Goal: Check status

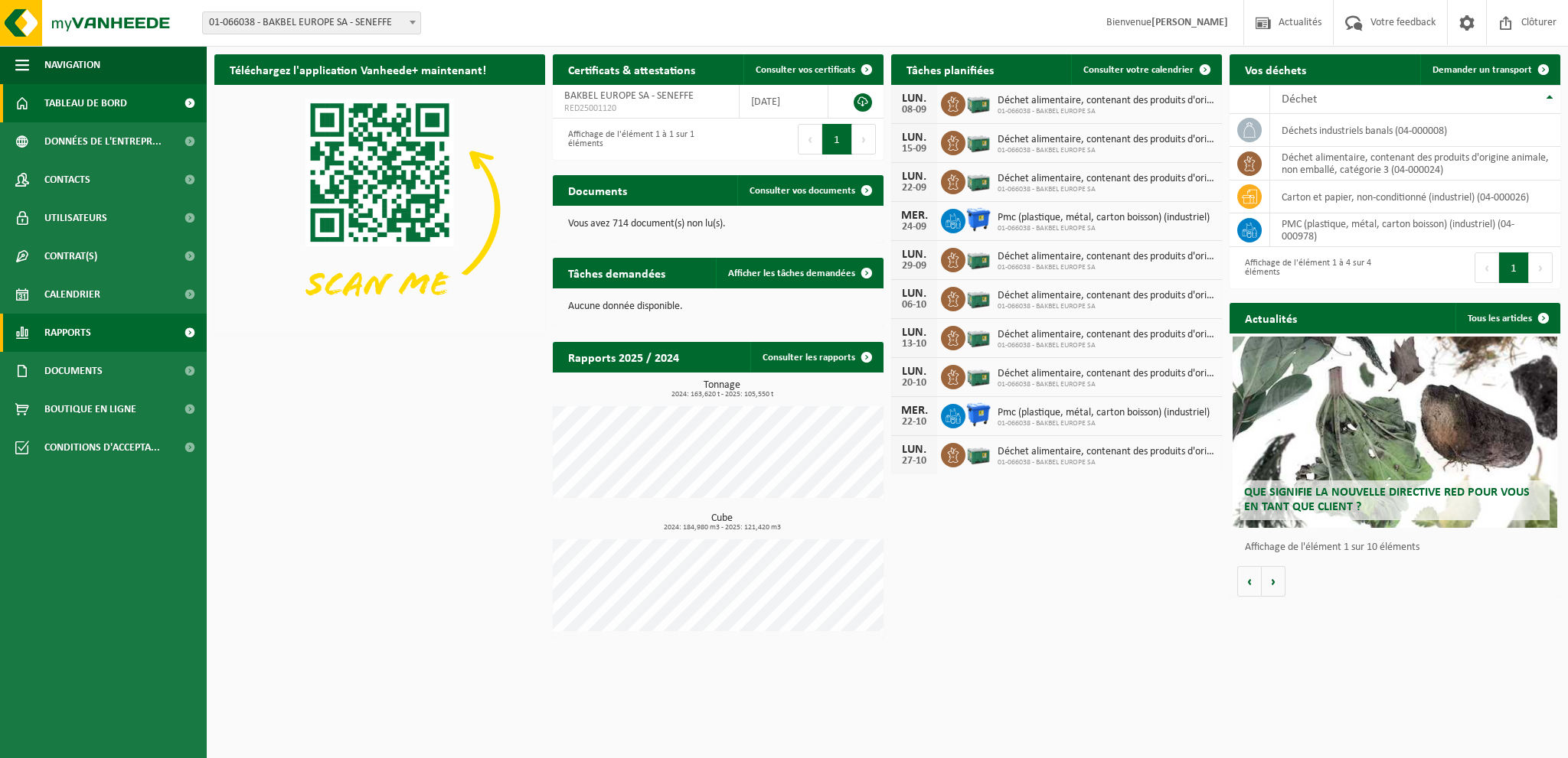
click at [82, 332] on span "Rapports" at bounding box center [68, 332] width 47 height 38
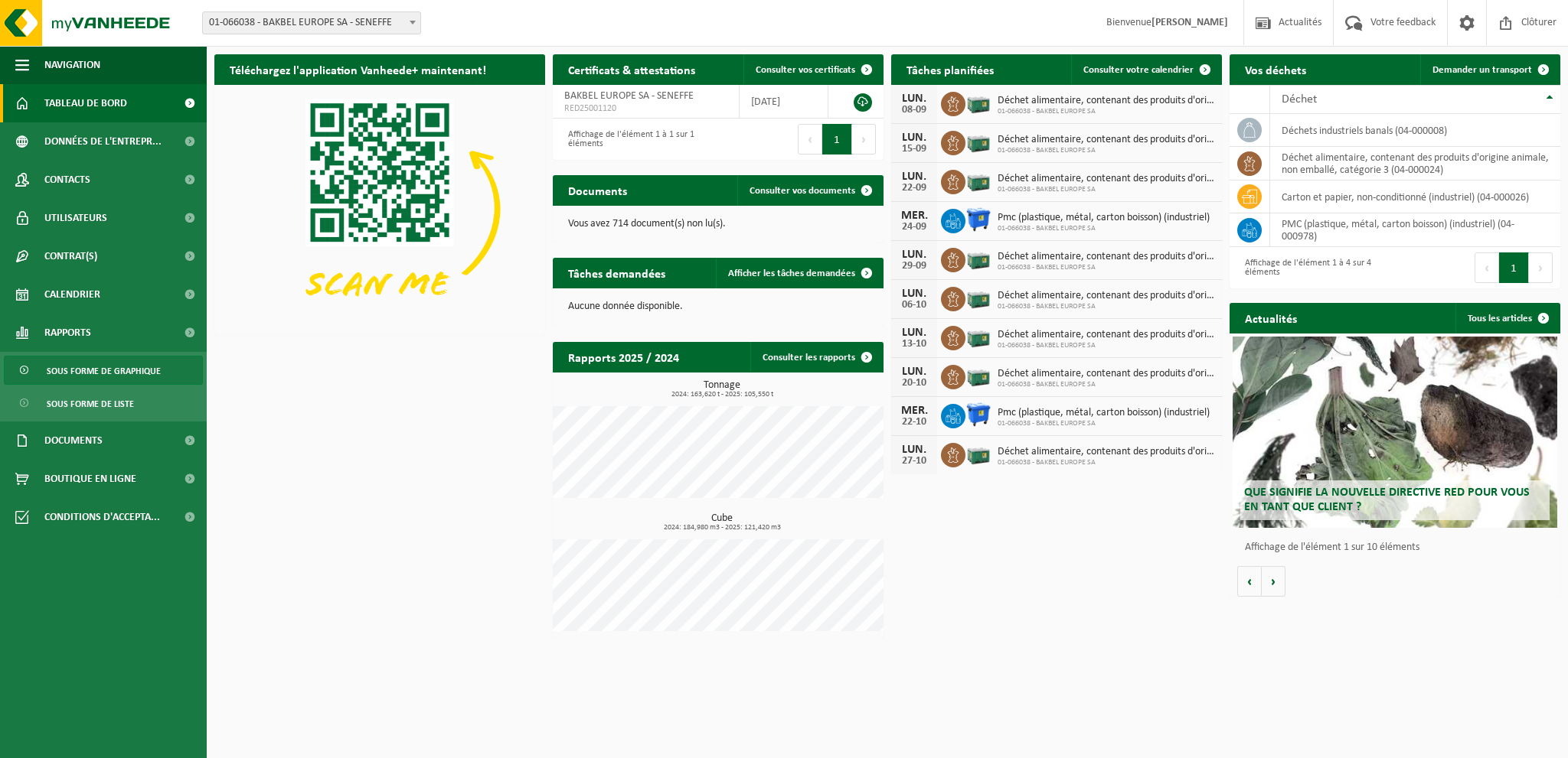
click at [123, 374] on span "Sous forme de graphique" at bounding box center [104, 370] width 114 height 29
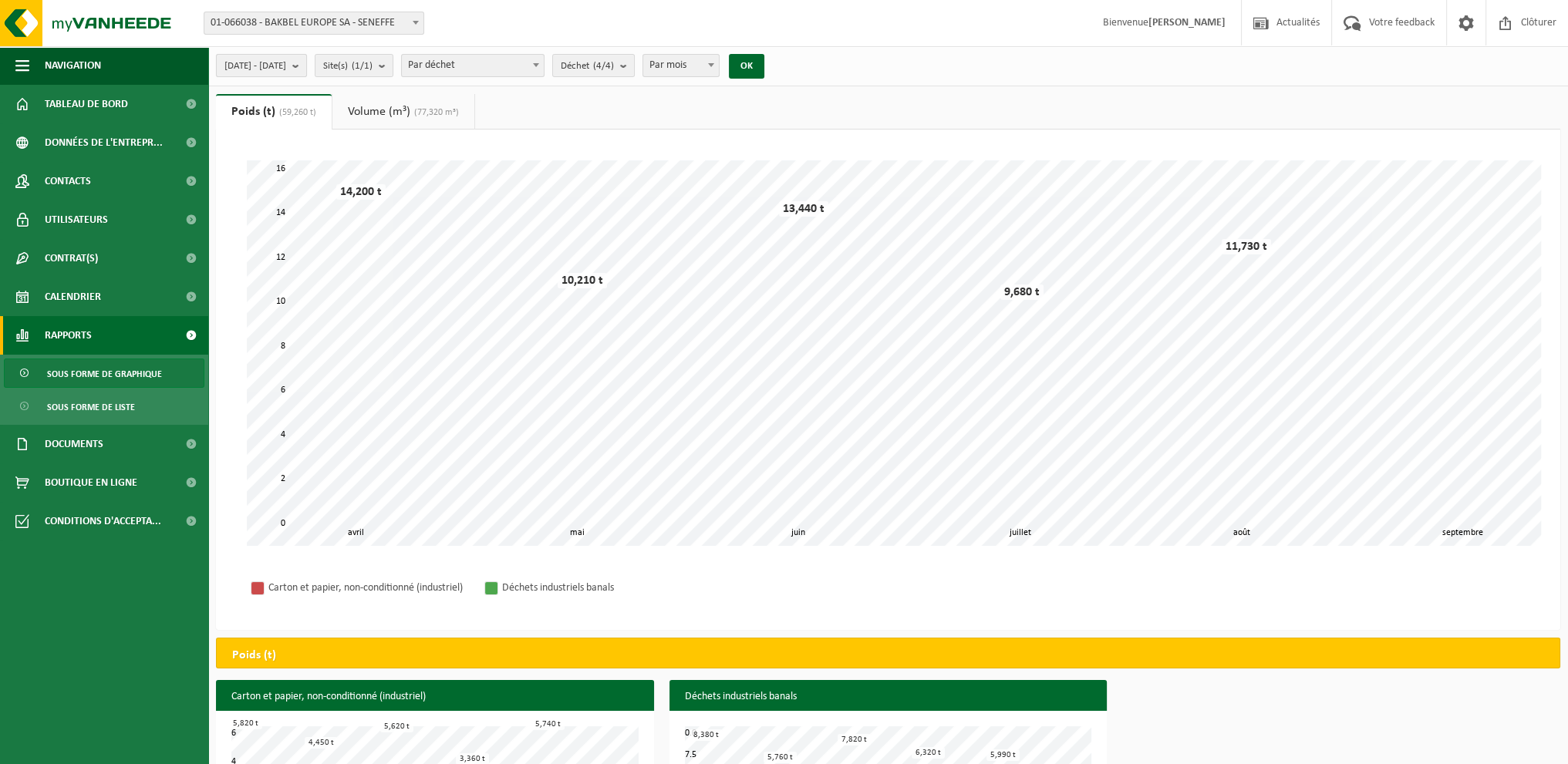
click at [307, 65] on button "2025-04-01 - 2025-09-04" at bounding box center [261, 66] width 91 height 23
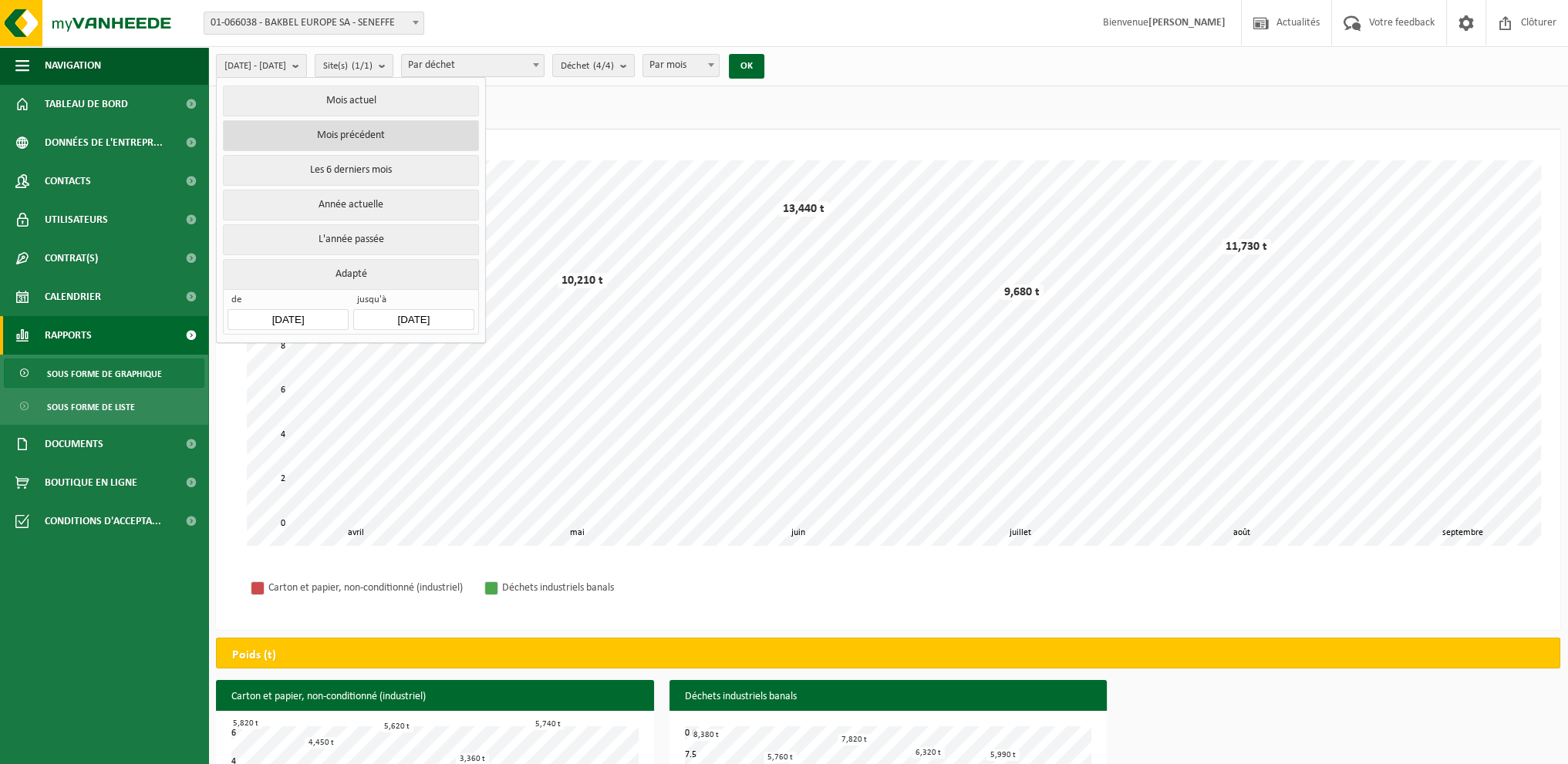
click at [382, 126] on button "Mois précédent" at bounding box center [351, 135] width 256 height 31
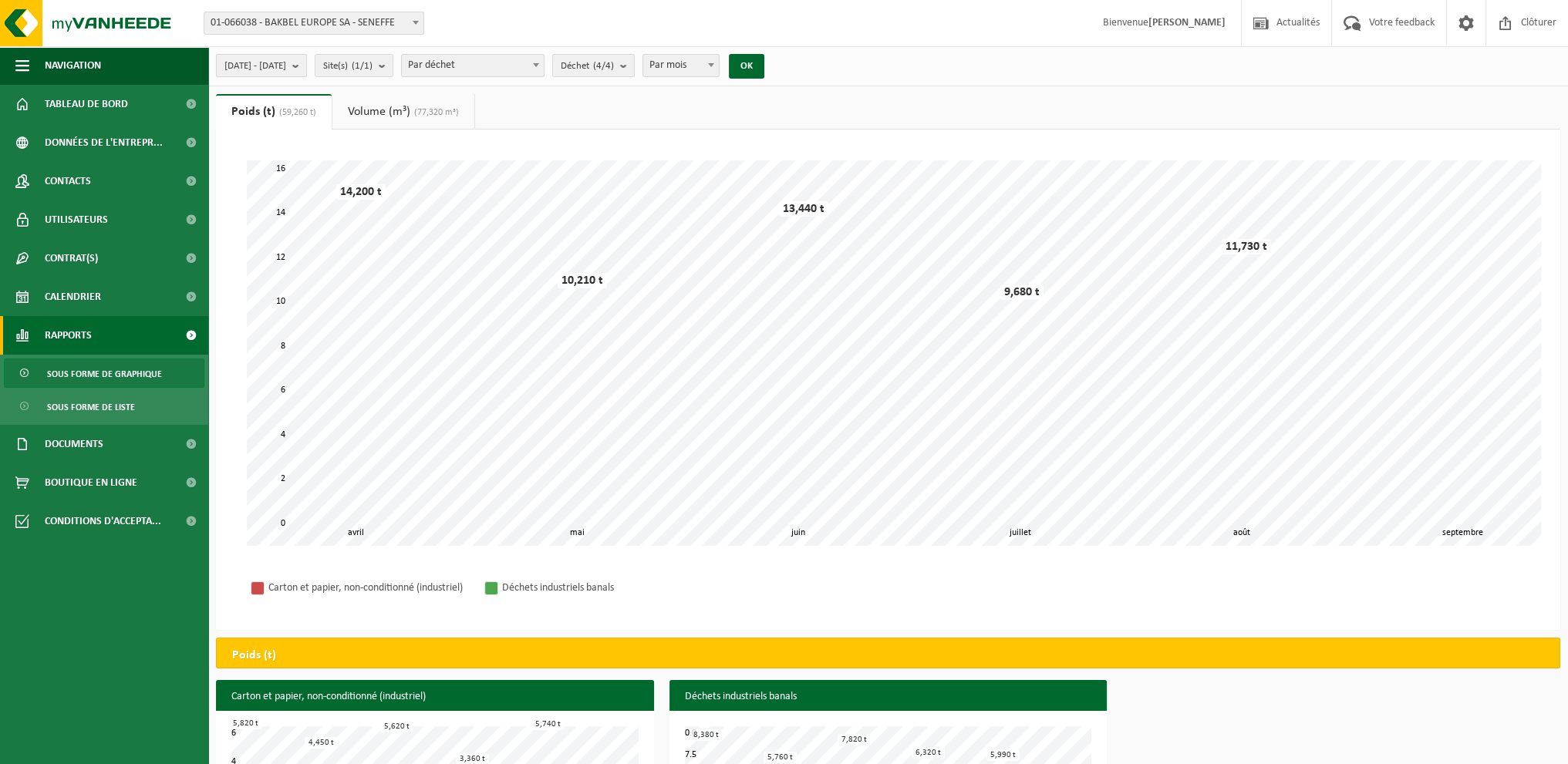
click at [306, 67] on b "submit" at bounding box center [299, 66] width 14 height 22
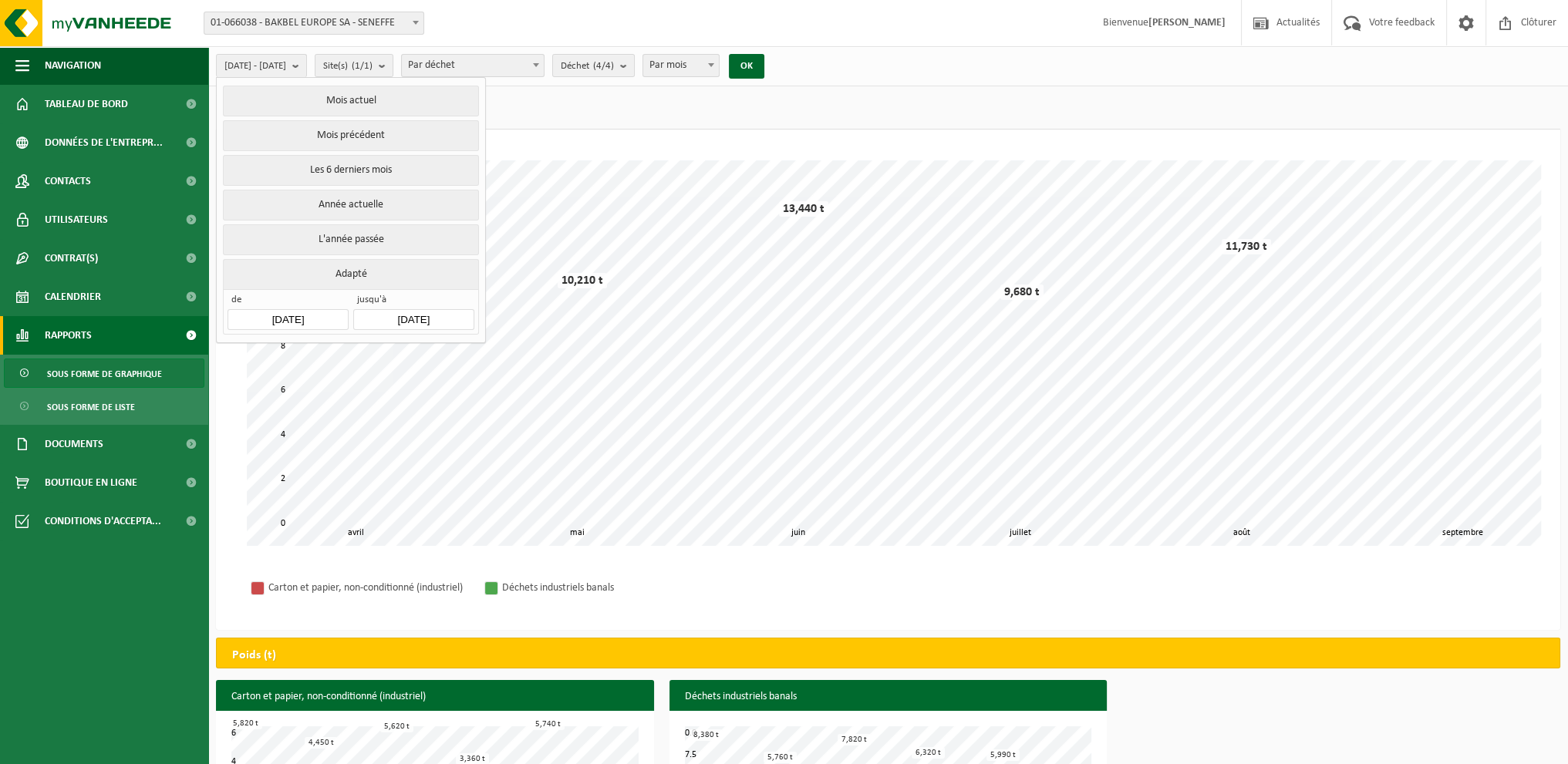
click at [315, 320] on input "2025-08-01" at bounding box center [287, 319] width 120 height 21
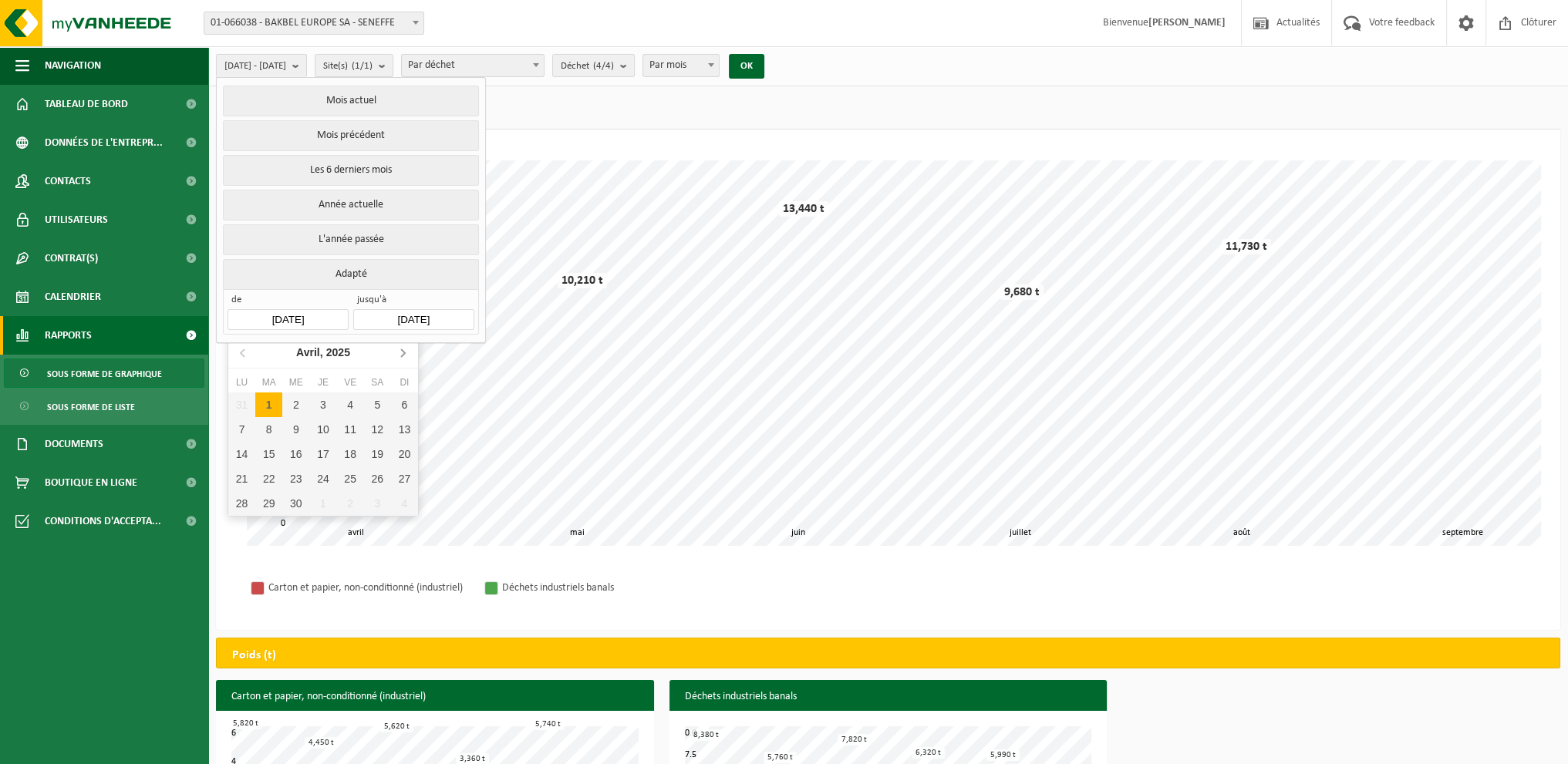
click at [394, 354] on icon at bounding box center [402, 353] width 25 height 25
click at [275, 407] on div "1" at bounding box center [269, 405] width 27 height 25
type input "2025-07-01"
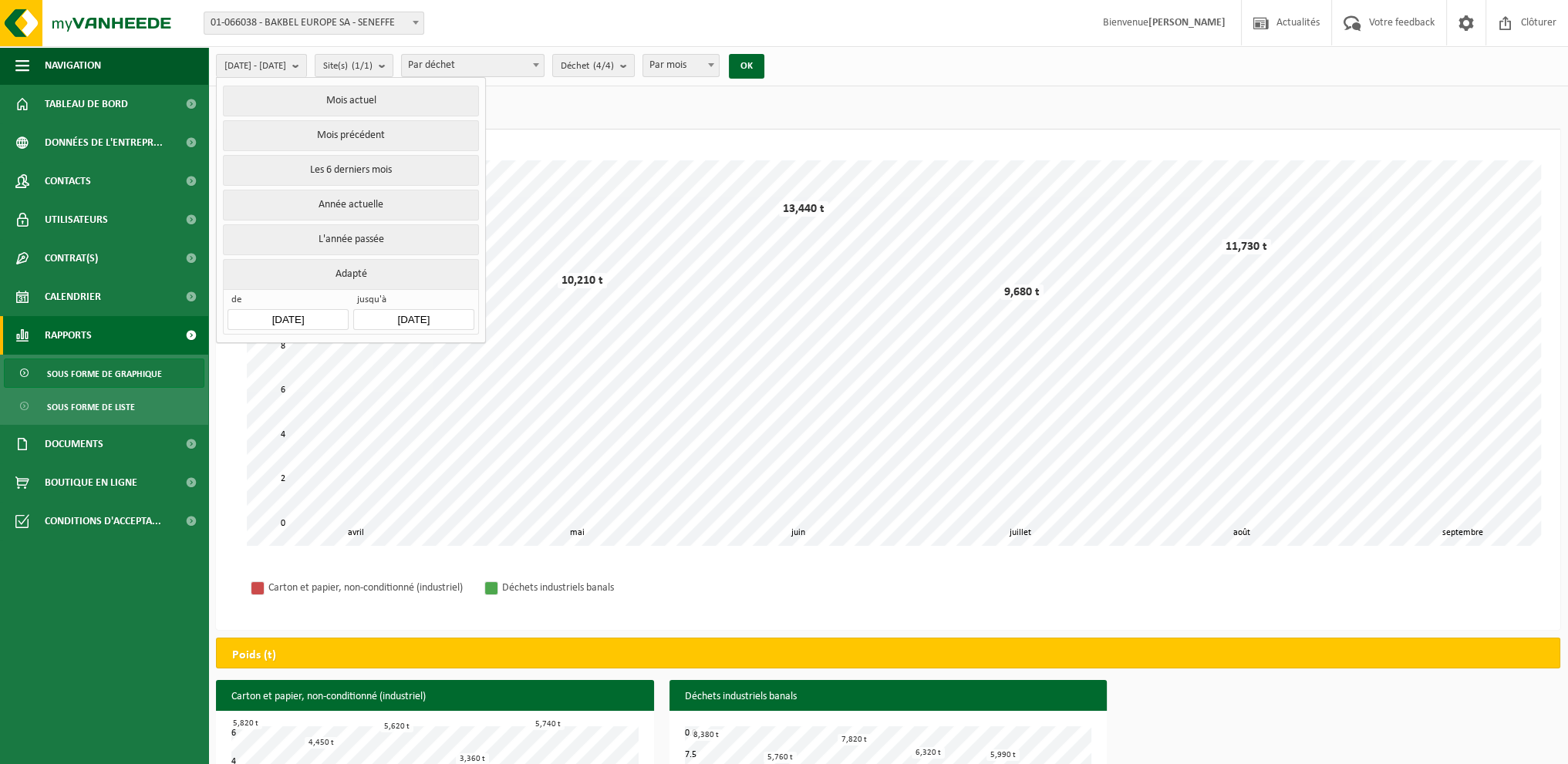
click at [443, 314] on input "2025-09-04" at bounding box center [413, 319] width 120 height 21
click at [372, 360] on icon at bounding box center [369, 353] width 25 height 25
click at [372, 358] on icon at bounding box center [369, 353] width 25 height 25
click at [450, 499] on div "31" at bounding box center [449, 504] width 27 height 25
type input "2025-07-31"
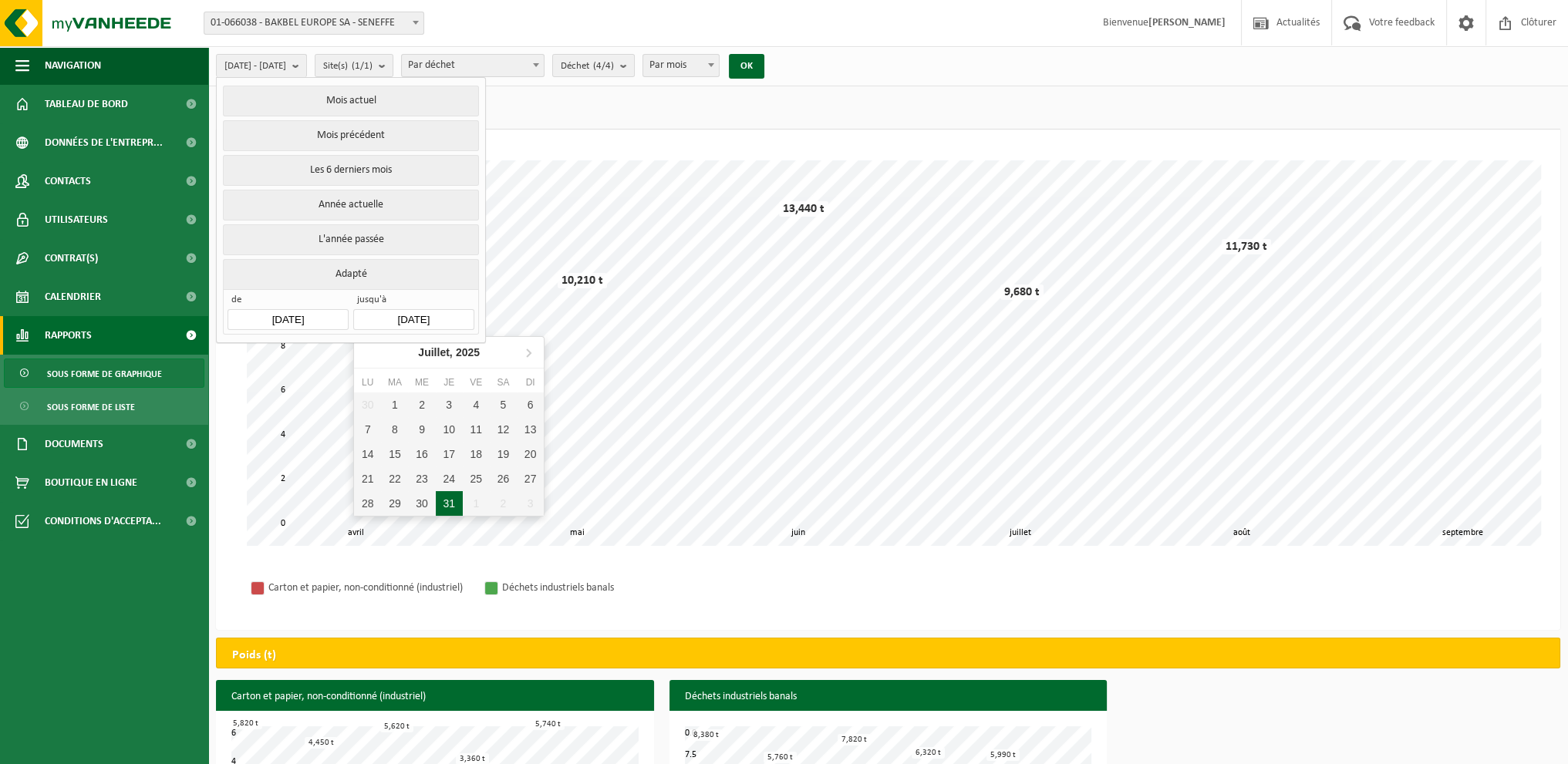
type input "2025-07-01"
click at [764, 73] on button "OK" at bounding box center [747, 66] width 36 height 25
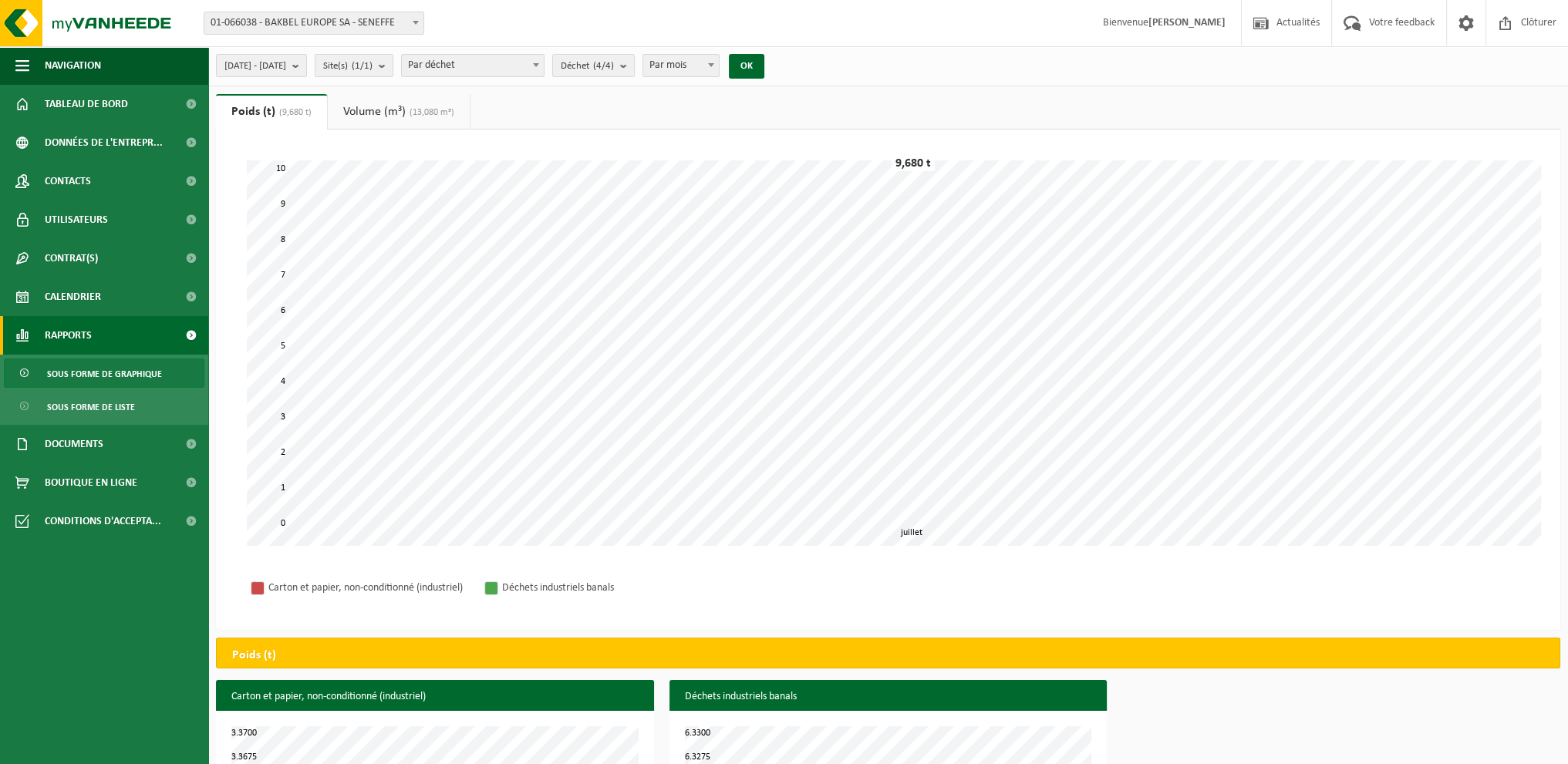
click at [379, 104] on link "Volume (m³) (13,080 m³)" at bounding box center [398, 111] width 142 height 36
